Goal: Use online tool/utility: Utilize a website feature to perform a specific function

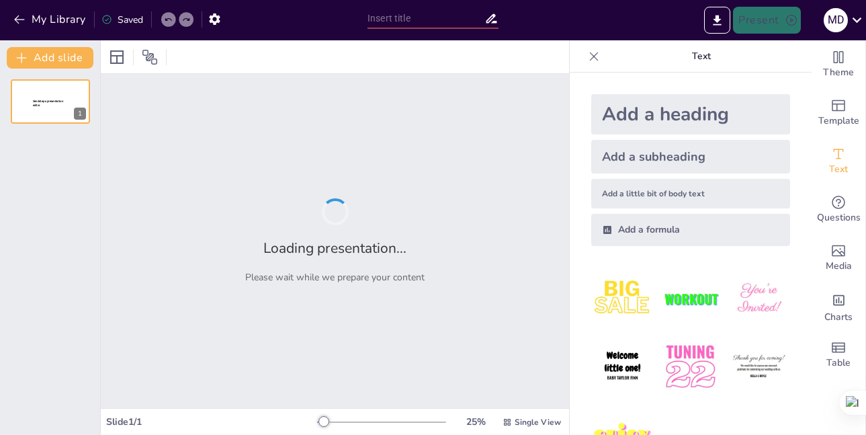
type input "composición de la orina y sus valores"
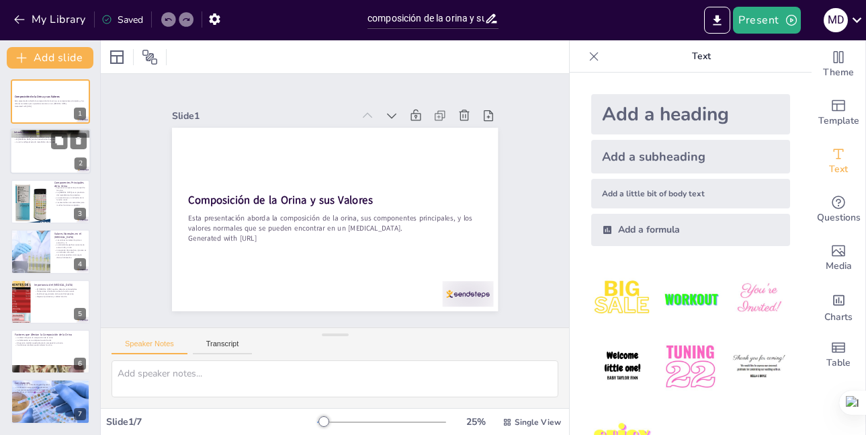
click at [47, 154] on div at bounding box center [50, 152] width 81 height 46
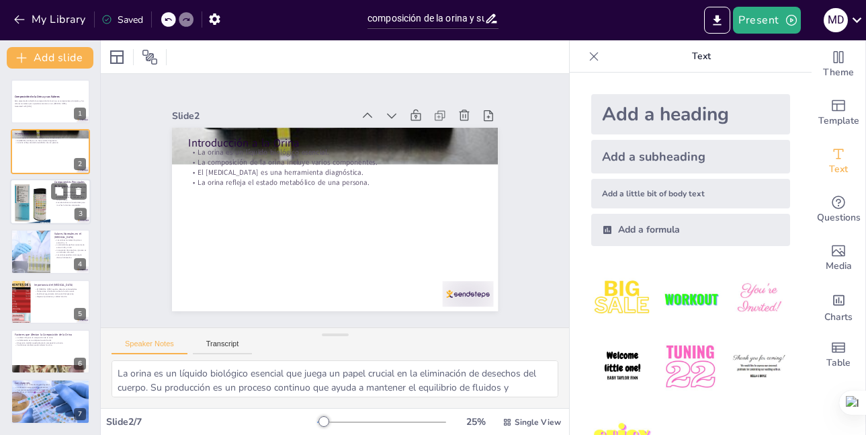
click at [24, 189] on div at bounding box center [30, 202] width 46 height 46
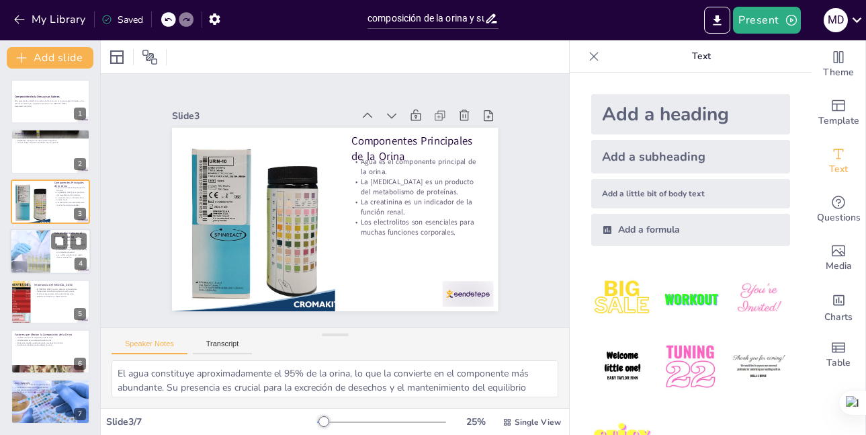
click at [32, 243] on div at bounding box center [30, 251] width 69 height 46
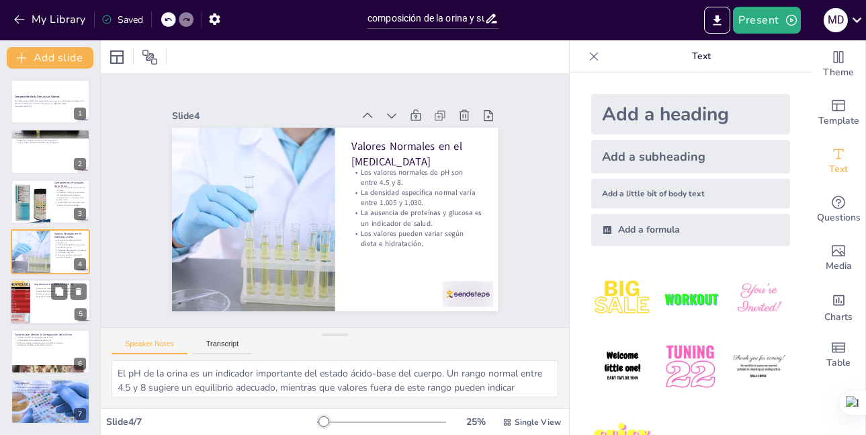
click at [27, 294] on div at bounding box center [20, 302] width 69 height 46
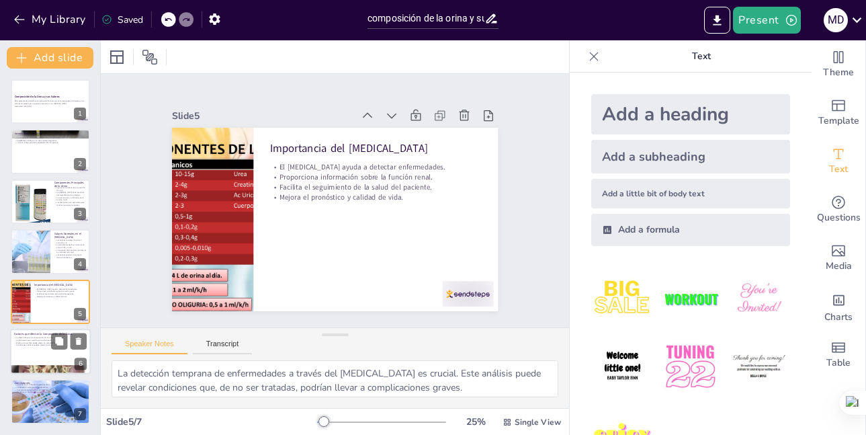
click at [19, 347] on div at bounding box center [50, 351] width 81 height 46
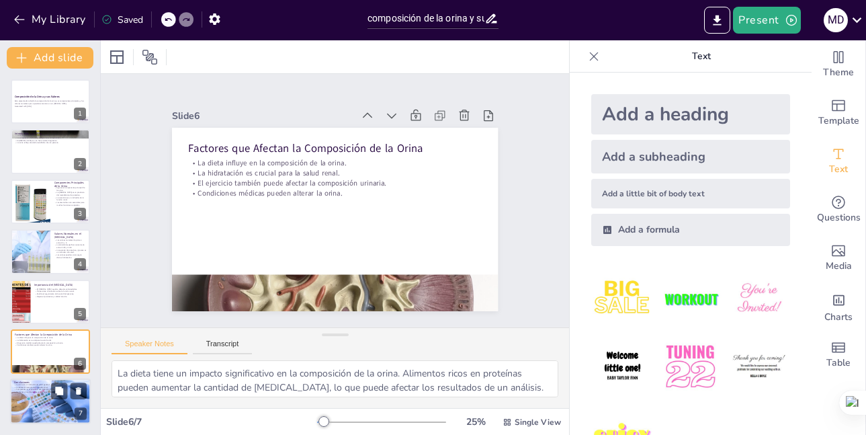
click at [42, 379] on div "Conclusiones La orina es un indicador de salud general. La detección temprana e…" at bounding box center [50, 402] width 81 height 46
type textarea "La orina es un reflejo del estado de salud de una persona. Su composición puede…"
